Goal: Task Accomplishment & Management: Complete application form

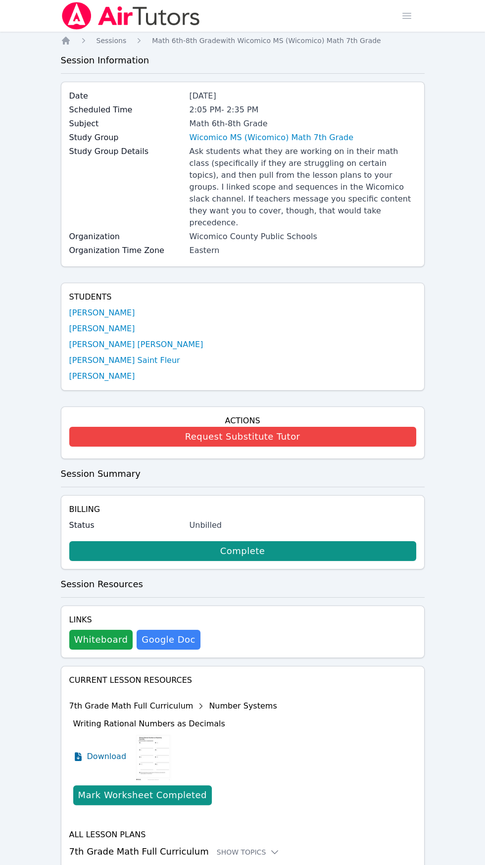
click at [105, 22] on img at bounding box center [131, 16] width 140 height 28
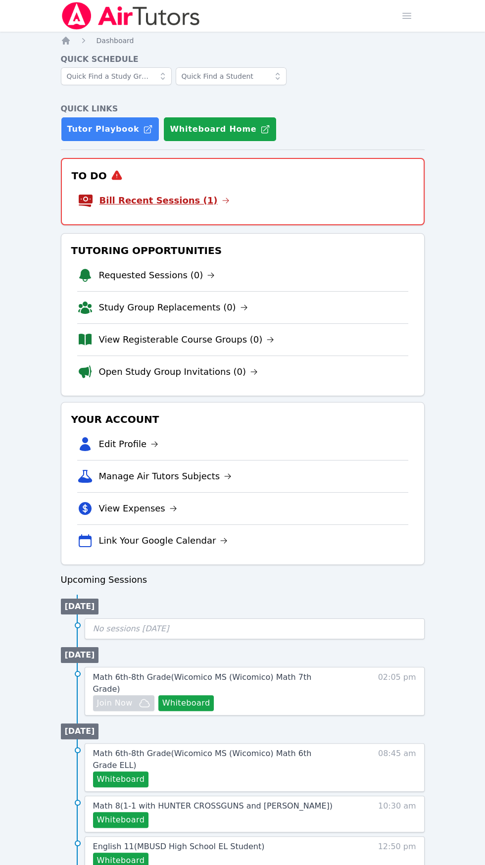
click at [159, 203] on link "Bill Recent Sessions (1)" at bounding box center [165, 201] width 130 height 14
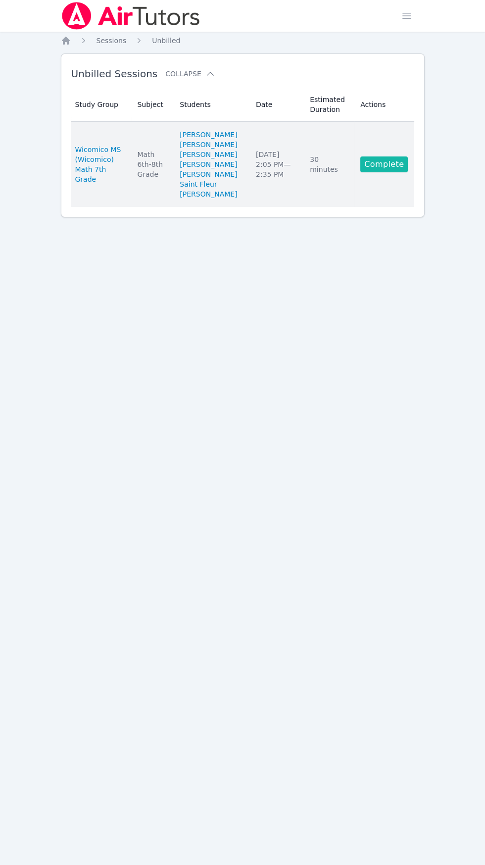
click at [407, 172] on link "Complete" at bounding box center [385, 164] width 48 height 16
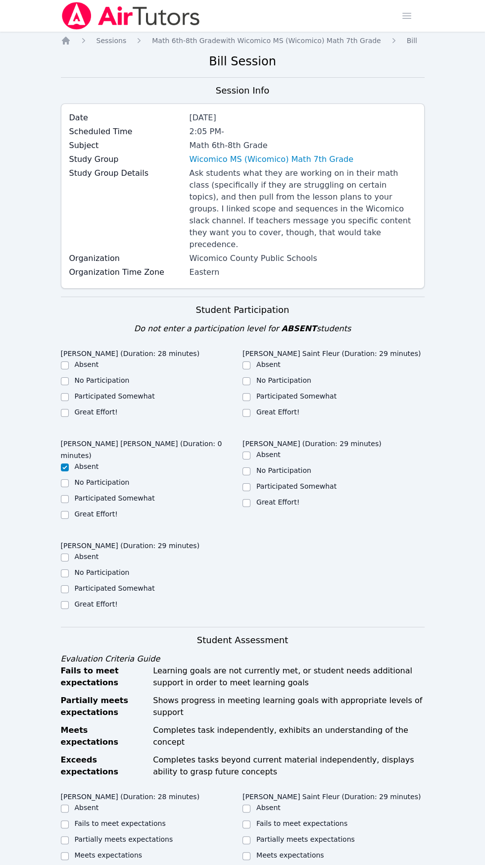
click at [278, 408] on label "Great Effort!" at bounding box center [278, 412] width 43 height 8
click at [251, 409] on input "Great Effort!" at bounding box center [247, 413] width 8 height 8
checkbox input "true"
click at [83, 600] on label "Great Effort!" at bounding box center [96, 604] width 43 height 8
click at [69, 601] on input "Great Effort!" at bounding box center [65, 605] width 8 height 8
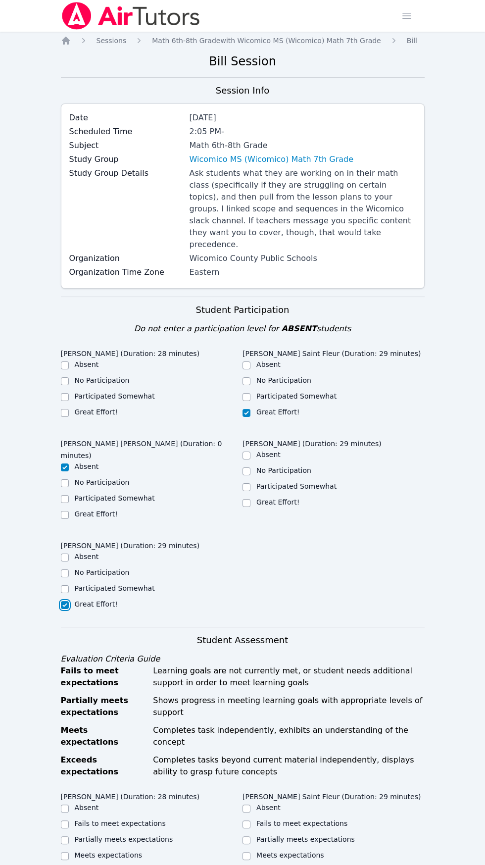
checkbox input "true"
click at [263, 498] on label "Great Effort!" at bounding box center [278, 502] width 43 height 8
click at [251, 499] on input "Great Effort!" at bounding box center [247, 503] width 8 height 8
checkbox input "true"
click at [64, 409] on input "Great Effort!" at bounding box center [65, 413] width 8 height 8
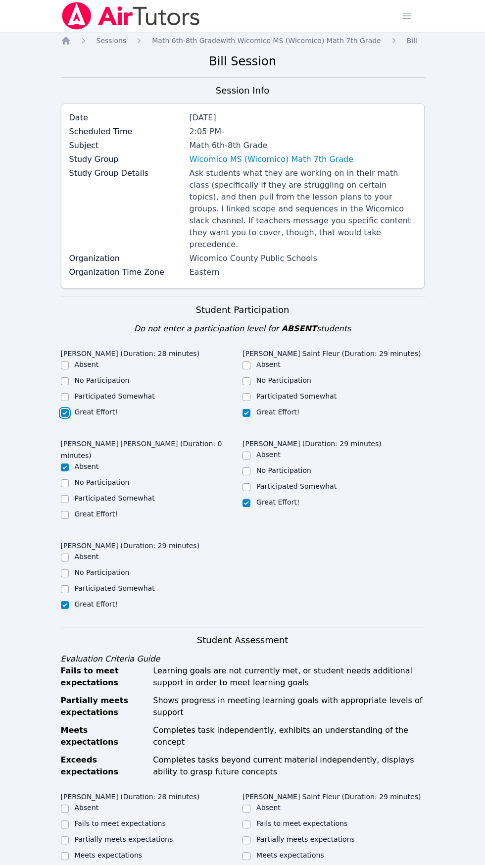
checkbox input "true"
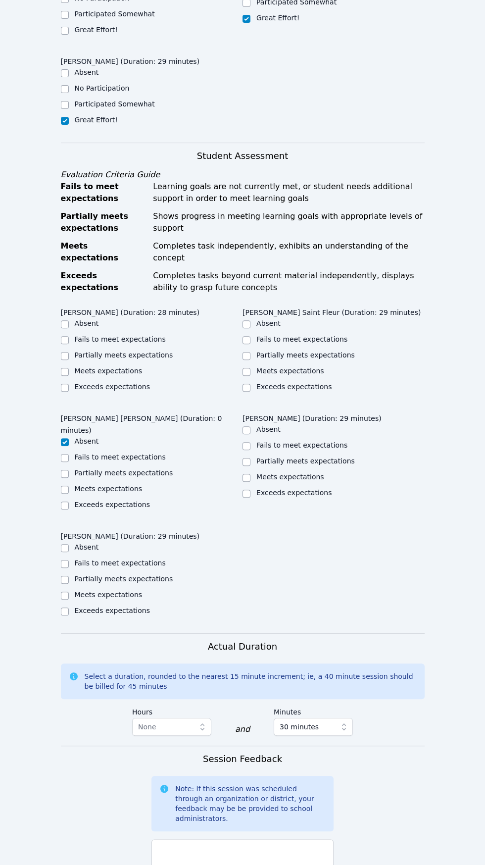
scroll to position [489, 0]
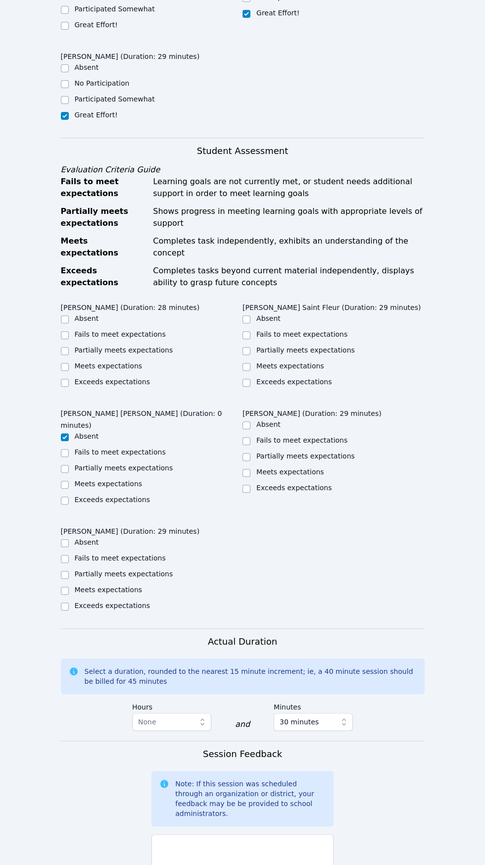
click at [264, 378] on label "Exceeds expectations" at bounding box center [294, 382] width 75 height 8
click at [251, 379] on input "Exceeds expectations" at bounding box center [247, 383] width 8 height 8
checkbox input "true"
click at [90, 374] on div "[PERSON_NAME] (Duration: 28 minutes) Absent Fails to meet expectations Partiall…" at bounding box center [243, 464] width 364 height 330
click at [275, 484] on label "Exceeds expectations" at bounding box center [294, 488] width 75 height 8
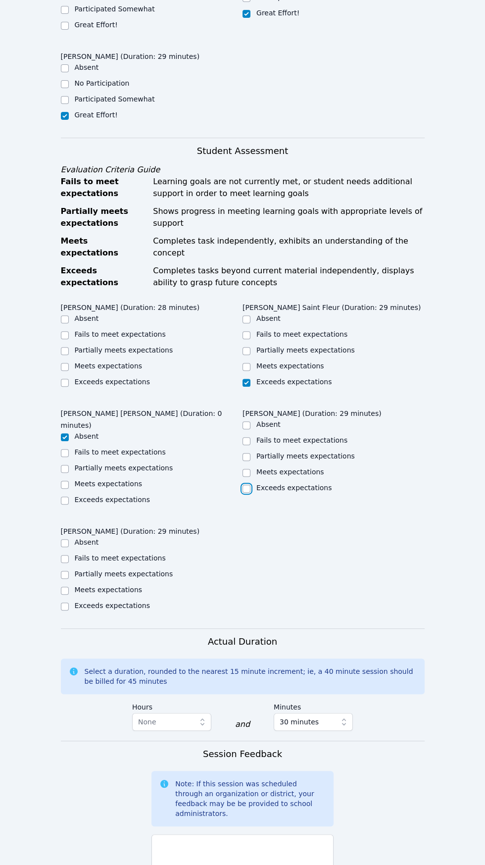
click at [251, 485] on input "Exceeds expectations" at bounding box center [247, 489] width 8 height 8
checkbox input "true"
click at [64, 603] on input "Exceeds expectations" at bounding box center [65, 607] width 8 height 8
checkbox input "true"
click at [65, 379] on input "Exceeds expectations" at bounding box center [65, 383] width 8 height 8
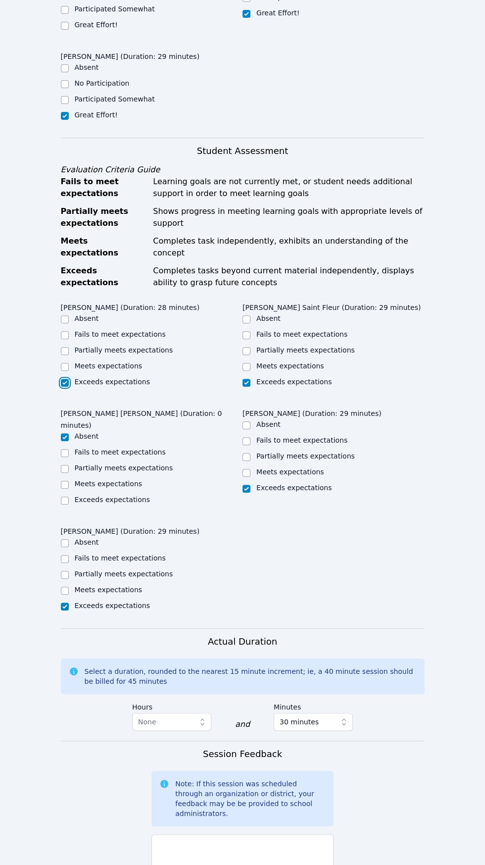
checkbox input "true"
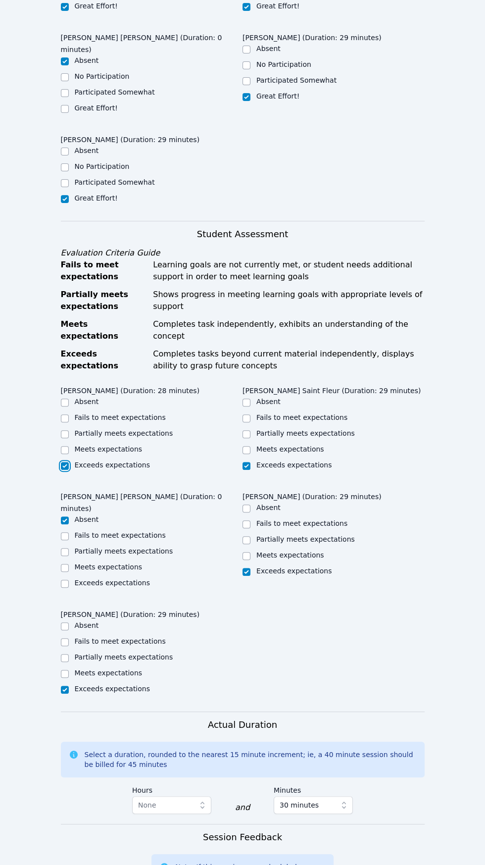
scroll to position [404, 0]
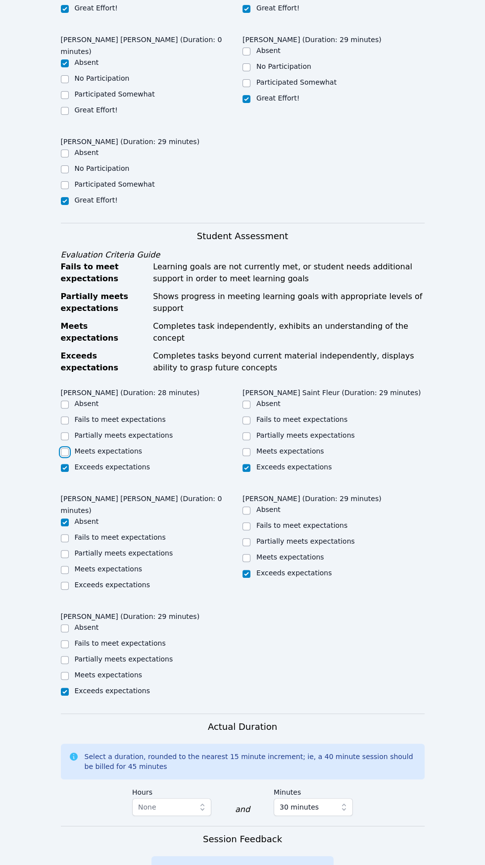
click at [64, 448] on input "Meets expectations" at bounding box center [65, 452] width 8 height 8
checkbox input "true"
checkbox input "false"
click at [292, 447] on label "Meets expectations" at bounding box center [291, 451] width 68 height 8
click at [251, 448] on input "Meets expectations" at bounding box center [247, 452] width 8 height 8
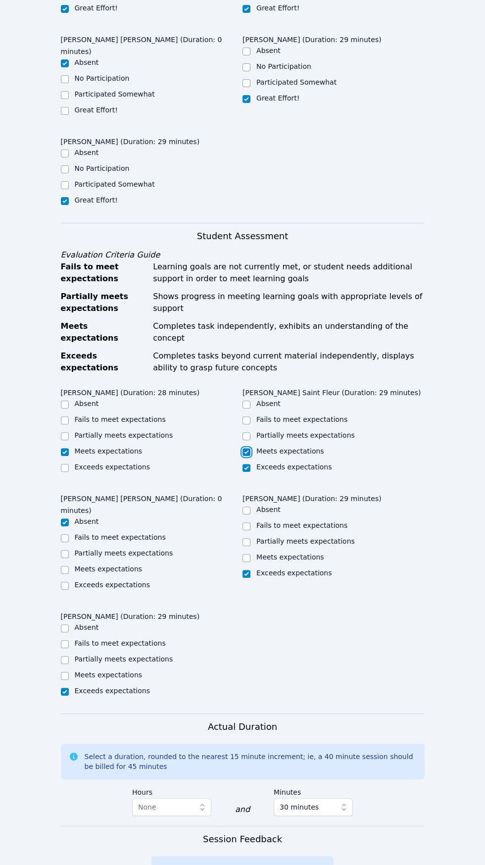
checkbox input "true"
checkbox input "false"
click at [292, 553] on label "Meets expectations" at bounding box center [291, 557] width 68 height 8
click at [251, 554] on input "Meets expectations" at bounding box center [247, 558] width 8 height 8
checkbox input "true"
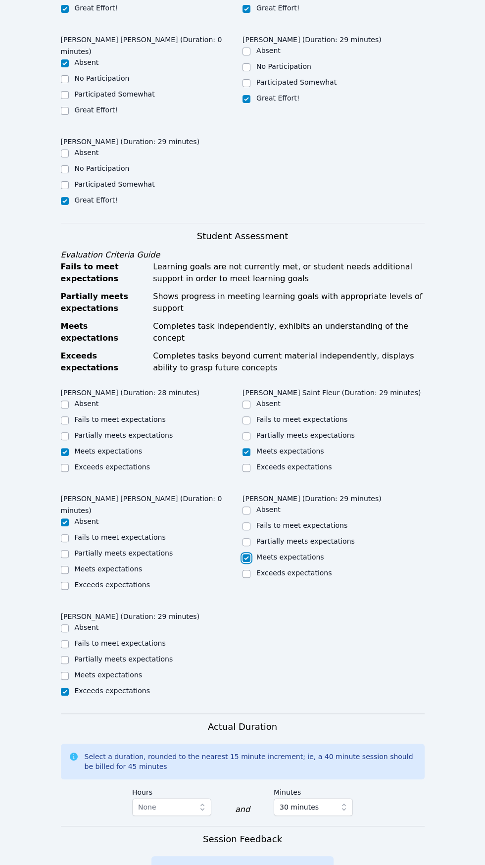
checkbox input "false"
click at [147, 431] on label "Partially meets expectations" at bounding box center [124, 435] width 99 height 8
click at [69, 432] on input "Partially meets expectations" at bounding box center [65, 436] width 8 height 8
checkbox input "true"
checkbox input "false"
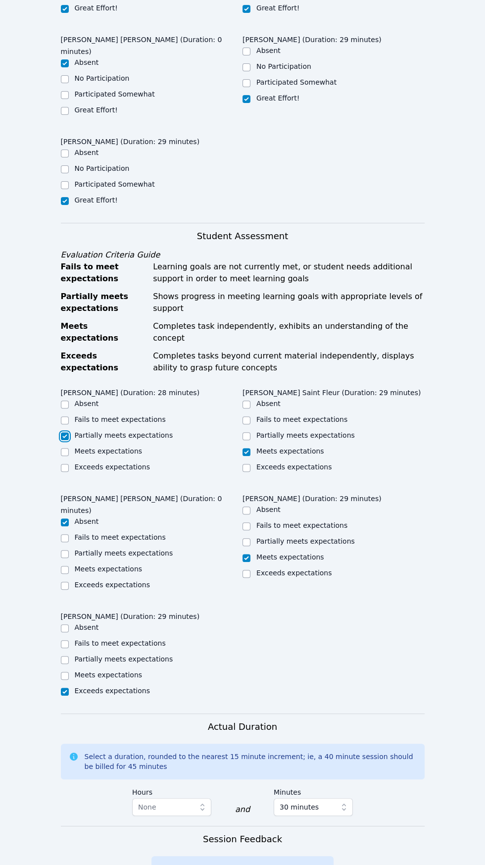
scroll to position [683, 0]
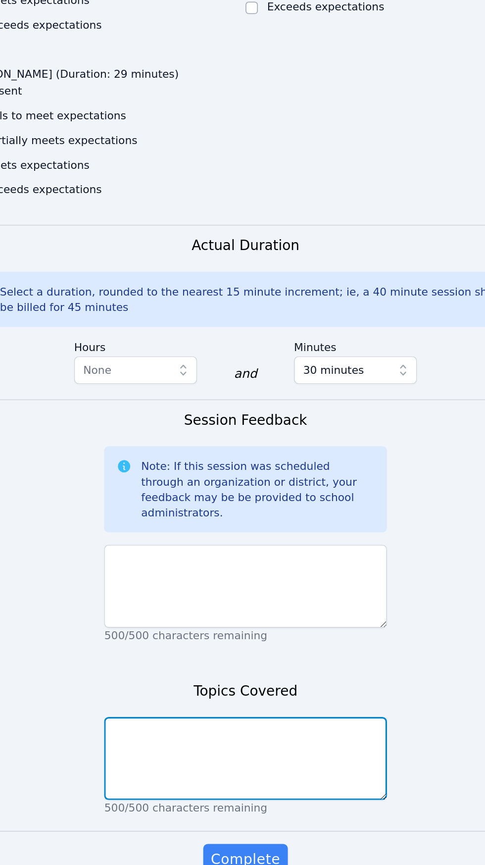
click at [263, 751] on textarea at bounding box center [243, 777] width 182 height 53
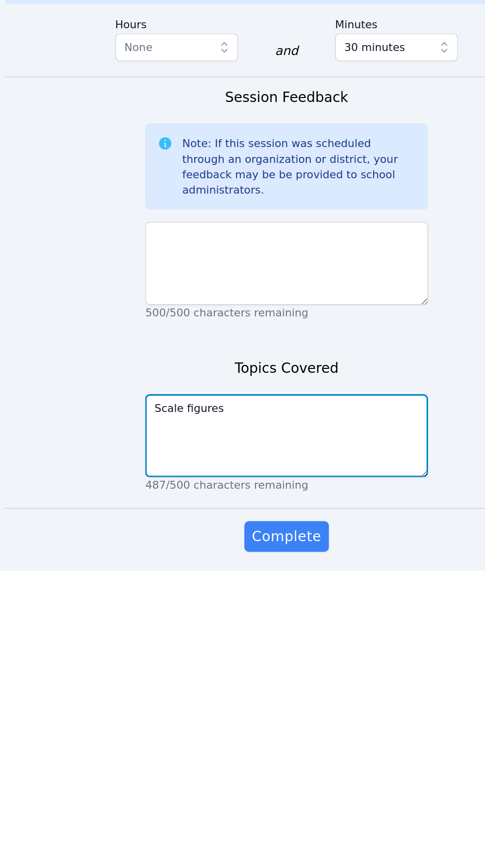
click at [267, 751] on textarea "Scale figures" at bounding box center [243, 777] width 182 height 53
click at [277, 751] on textarea "Scale figu" at bounding box center [243, 777] width 182 height 53
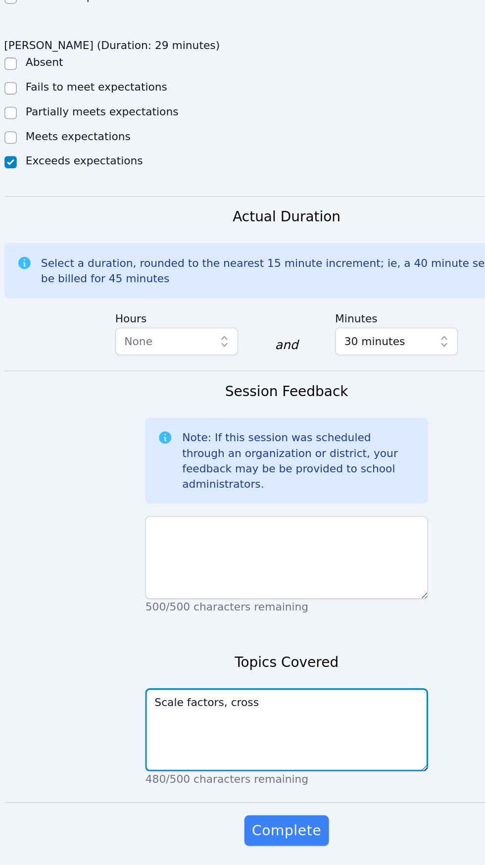
scroll to position [683, 0]
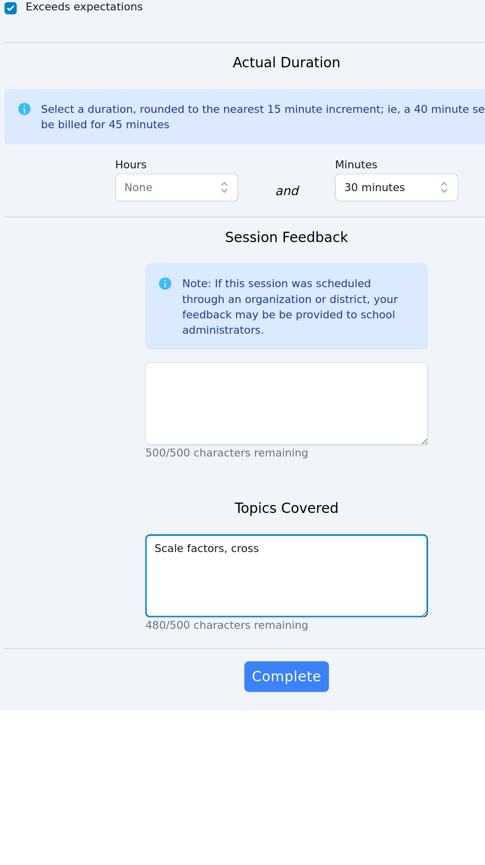
click at [244, 752] on textarea "Scale factors, cross" at bounding box center [243, 778] width 182 height 53
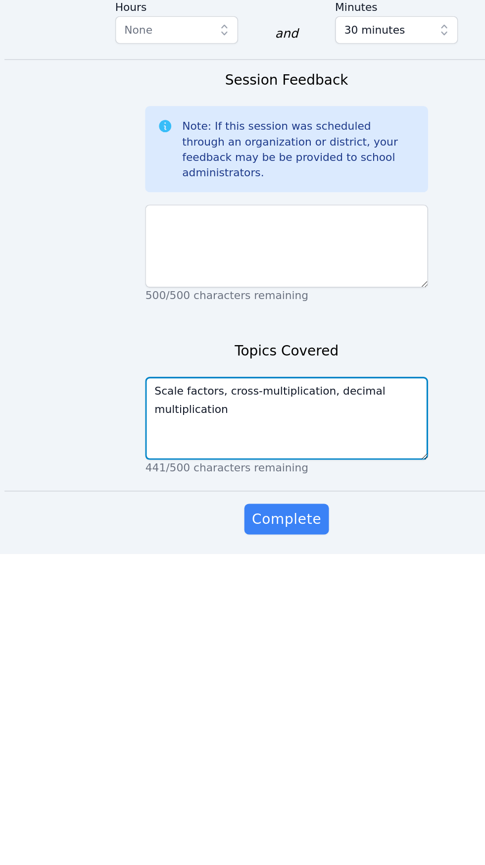
type textarea "Scale factors, cross-multiplication, decimal multiplication"
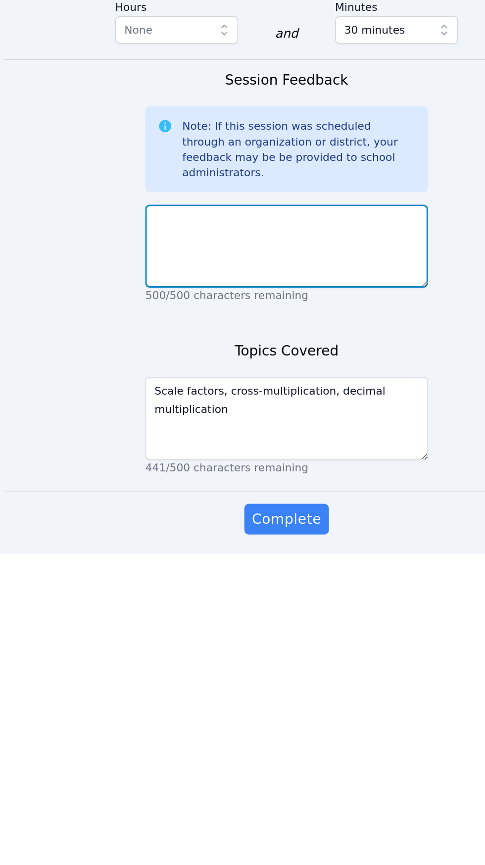
click at [270, 640] on textarea at bounding box center [243, 666] width 182 height 53
type textarea "E"
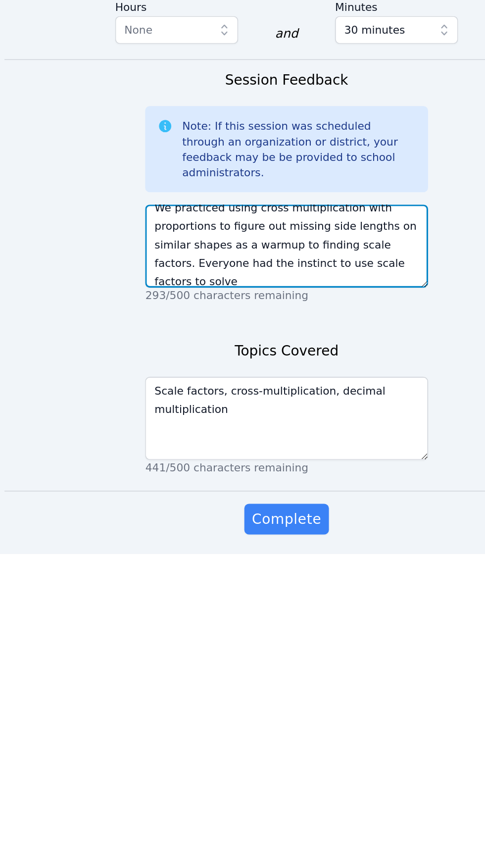
scroll to position [0, 0]
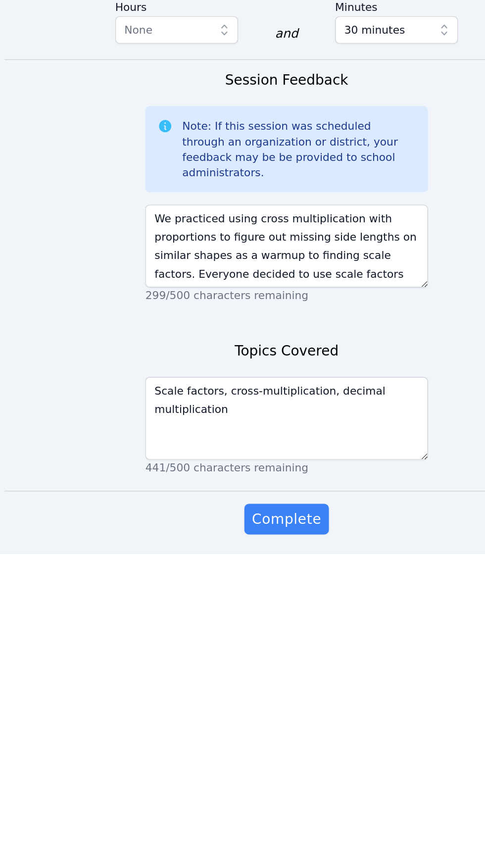
click at [223, 864] on div "Home Sessions Math 6th-8th Grade with Wicomico MS (Wicomico) Math 7th Grade [PE…" at bounding box center [243, 126] width 364 height 1548
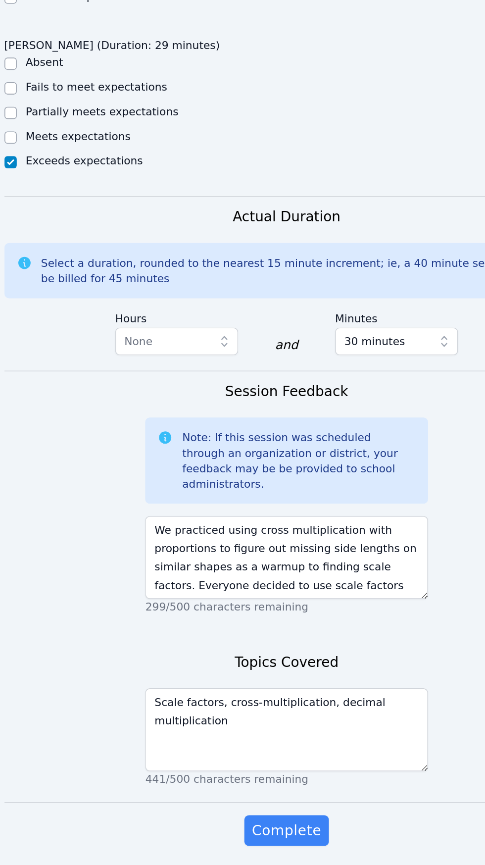
click at [230, 677] on div "Session Feedback Note: If this session was scheduled through an organization or…" at bounding box center [243, 633] width 182 height 160
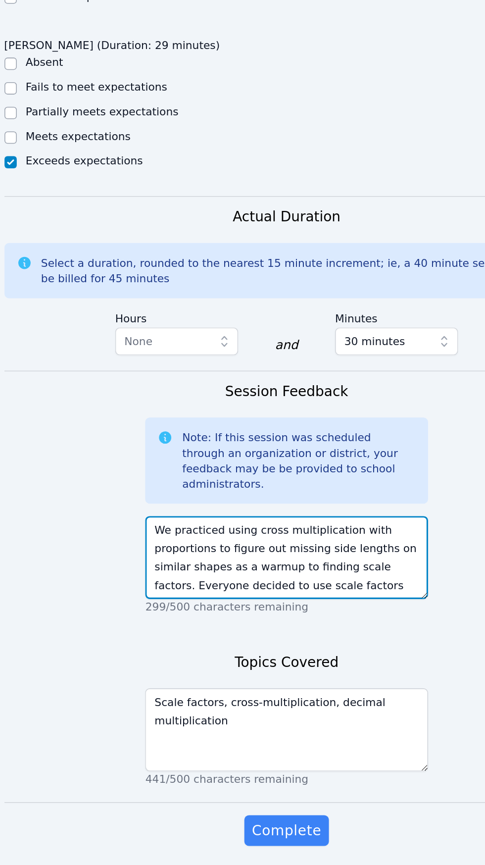
click at [321, 651] on textarea "We practiced using cross multiplication with proportions to figure out missing …" at bounding box center [243, 666] width 182 height 53
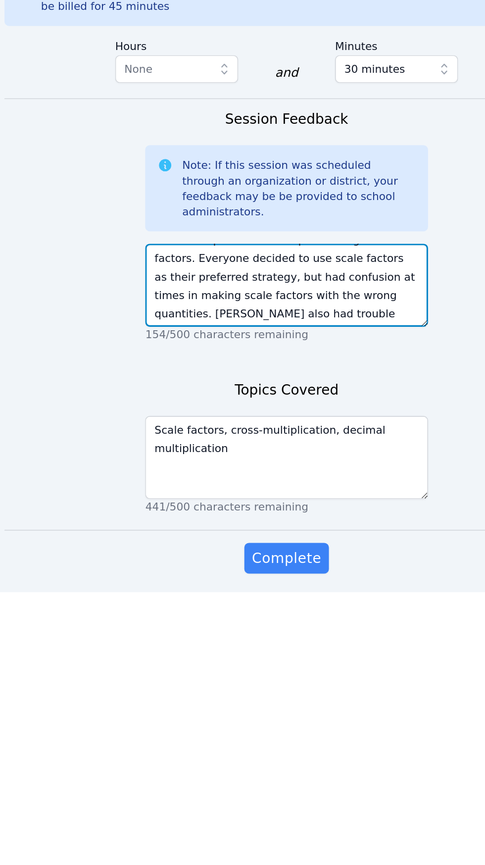
scroll to position [683, 0]
click at [319, 642] on textarea "We practiced using cross multiplication with proportions to figure out missing …" at bounding box center [243, 667] width 182 height 53
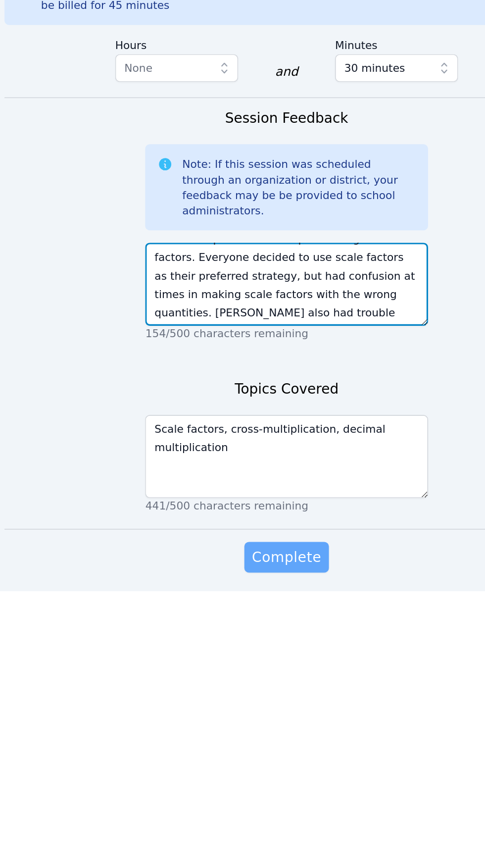
type textarea "We practiced using cross multiplication with proportions to figure out missing …"
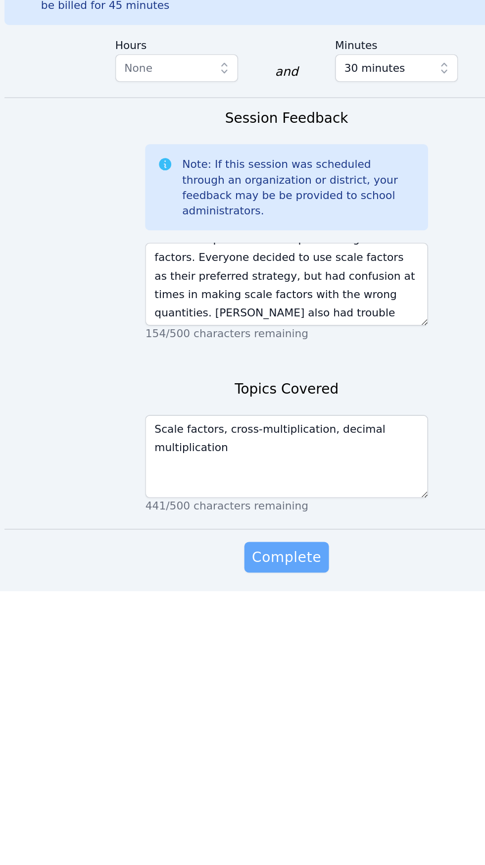
click at [253, 836] on span "Complete" at bounding box center [242, 843] width 45 height 14
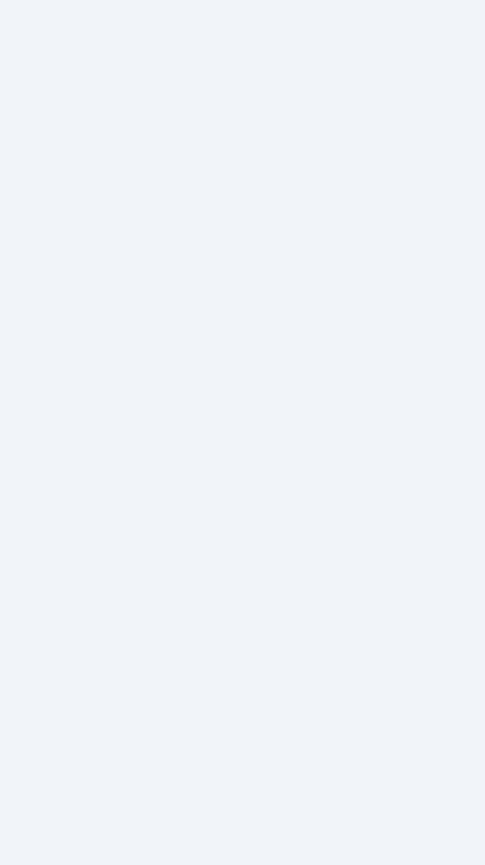
scroll to position [232, 0]
